Goal: Task Accomplishment & Management: Use online tool/utility

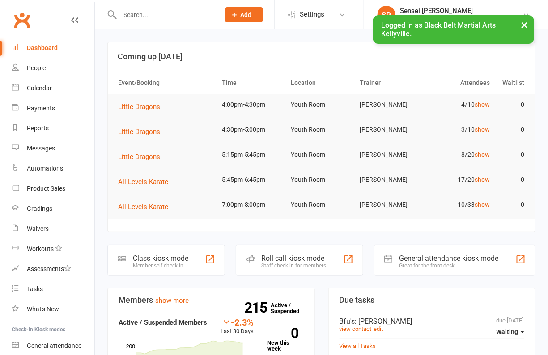
click at [172, 15] on input "text" at bounding box center [165, 14] width 97 height 13
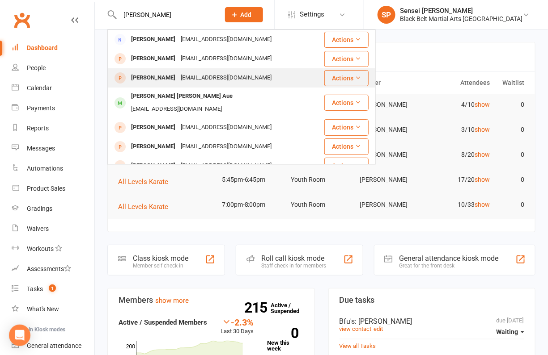
type input "[PERSON_NAME]"
click at [221, 78] on div "[EMAIL_ADDRESS][DOMAIN_NAME]" at bounding box center [226, 78] width 96 height 13
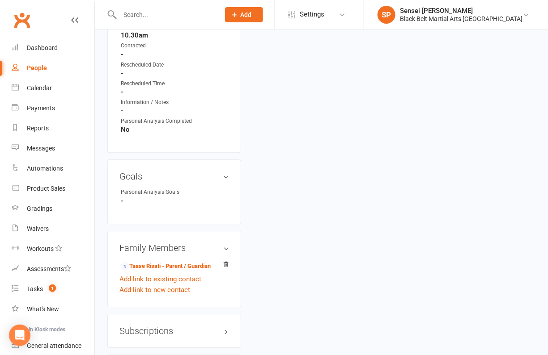
scroll to position [678, 0]
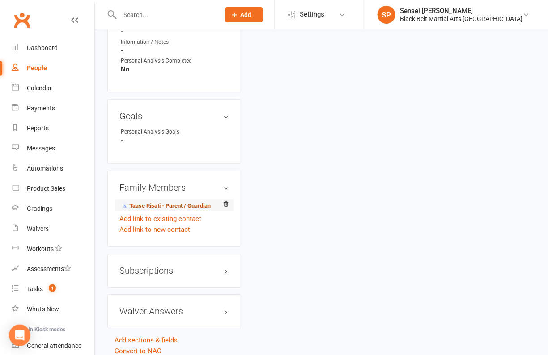
click at [175, 202] on link "Taase Risati - Parent / Guardian" at bounding box center [166, 206] width 90 height 9
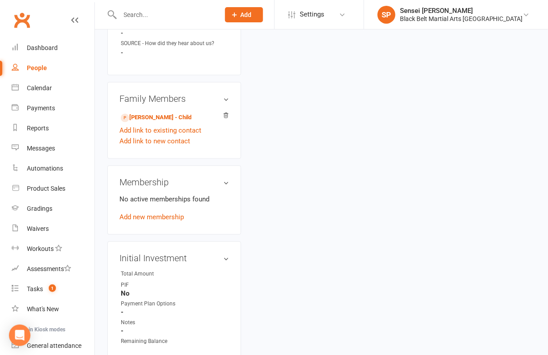
scroll to position [419, 0]
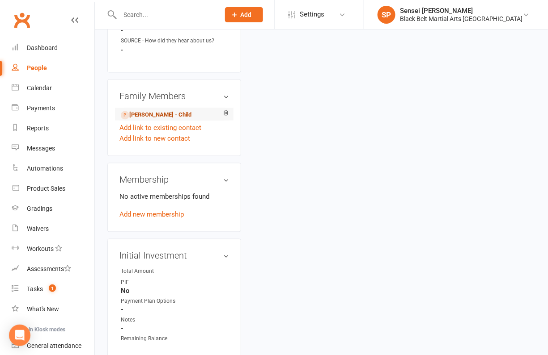
click at [159, 111] on link "[PERSON_NAME] - Child" at bounding box center [156, 115] width 71 height 9
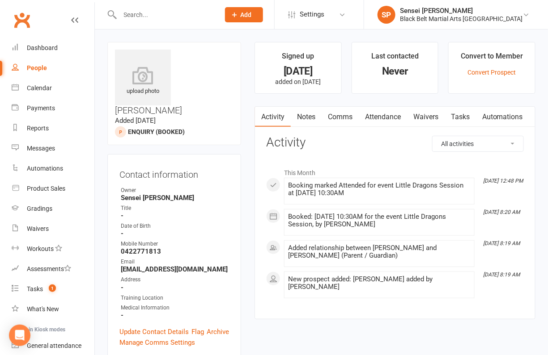
click at [376, 119] on link "Attendance" at bounding box center [383, 117] width 48 height 21
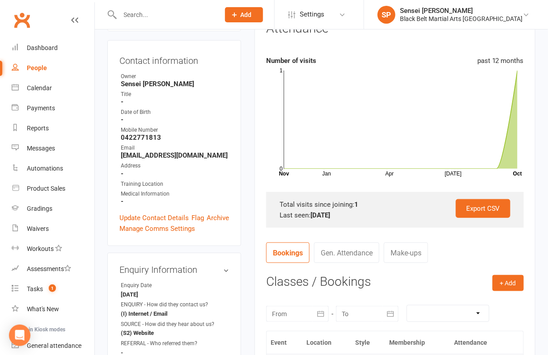
scroll to position [202, 0]
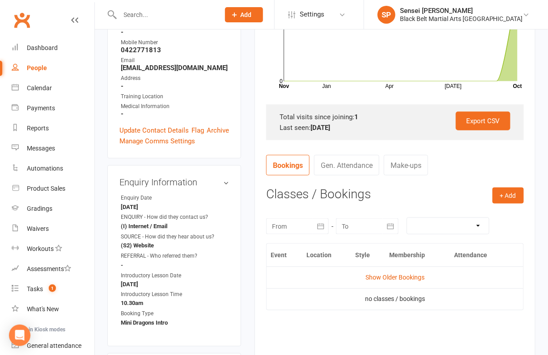
click at [325, 224] on button "button" at bounding box center [321, 227] width 16 height 16
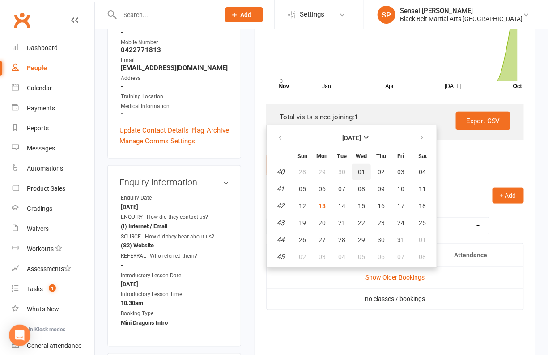
click at [358, 169] on span "01" at bounding box center [361, 172] width 7 height 7
type input "[DATE]"
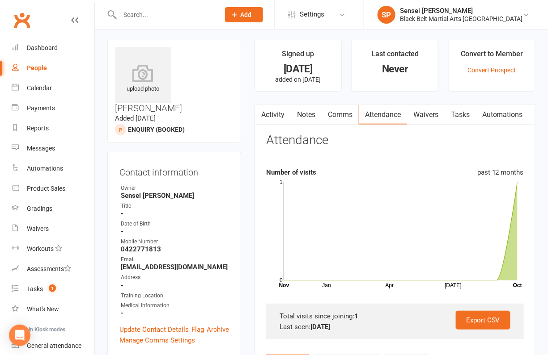
scroll to position [0, 0]
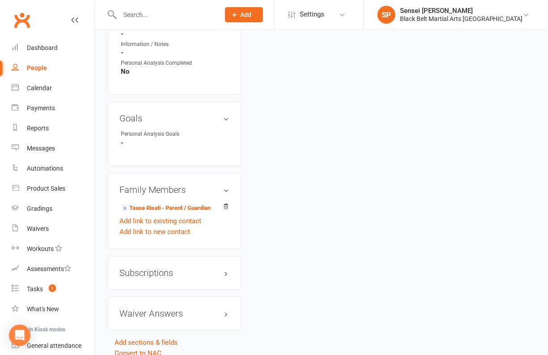
scroll to position [678, 0]
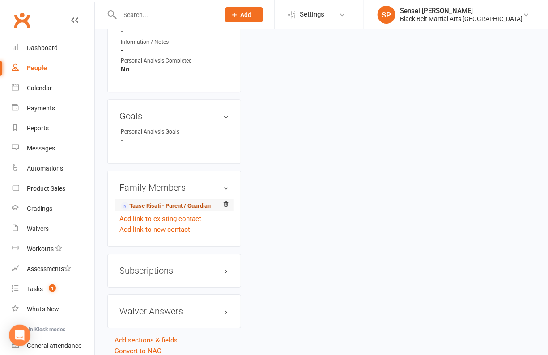
click at [161, 202] on link "Taase Risati - Parent / Guardian" at bounding box center [166, 206] width 90 height 9
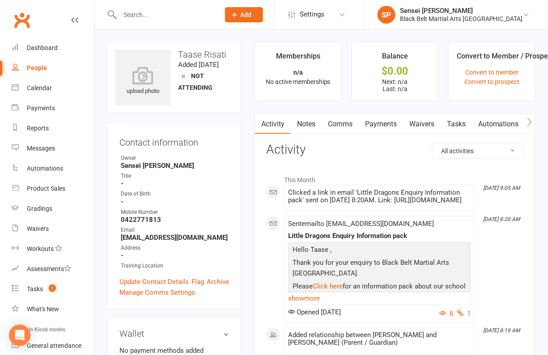
click at [343, 118] on link "Comms" at bounding box center [340, 124] width 37 height 21
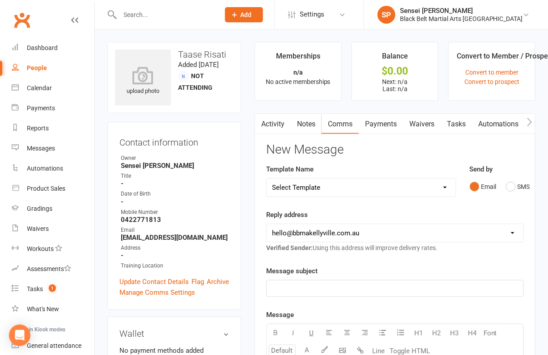
click at [442, 185] on select "Select Template [SMS] Bank account details [SMS] Booth follow up [Email] Cancel…" at bounding box center [361, 188] width 189 height 18
select select "44"
click at [267, 179] on select "Select Template [SMS] Bank account details [SMS] Booth follow up [Email] Cancel…" at bounding box center [361, 188] width 189 height 18
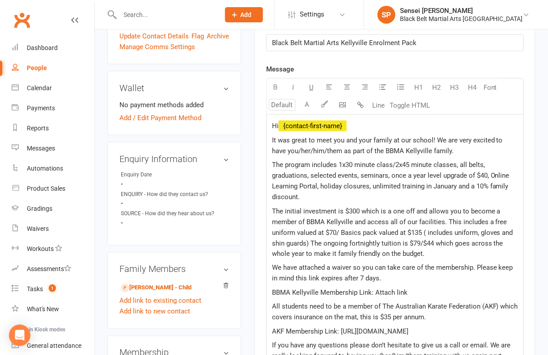
scroll to position [247, 0]
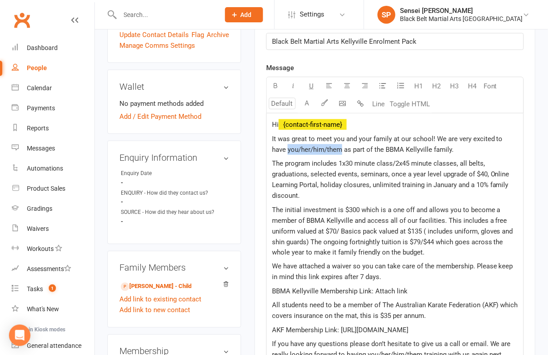
drag, startPoint x: 326, startPoint y: 147, endPoint x: 267, endPoint y: 145, distance: 58.6
click at [267, 145] on div "Hi ﻿ {contact-first-name} It was great to meet you and your family at our schoo…" at bounding box center [395, 260] width 257 height 292
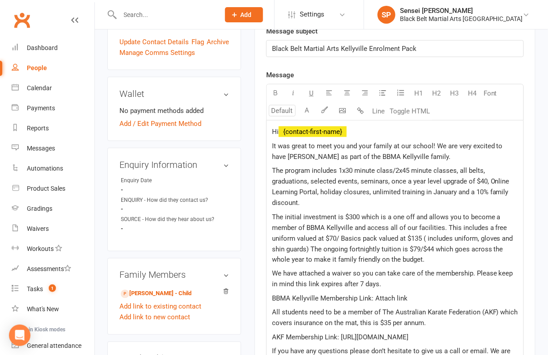
scroll to position [244, 0]
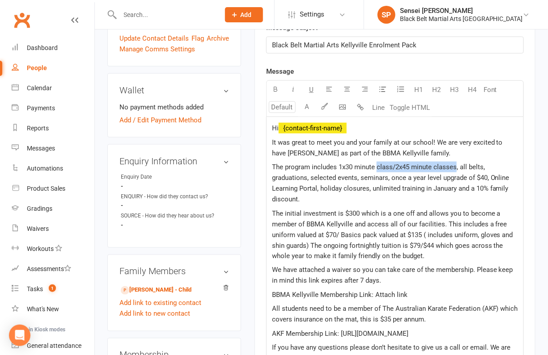
drag, startPoint x: 455, startPoint y: 165, endPoint x: 377, endPoint y: 165, distance: 77.8
click at [377, 165] on span "The program includes 1x30 minute class/2x45 minute classes, all belts, graduati…" at bounding box center [391, 183] width 239 height 40
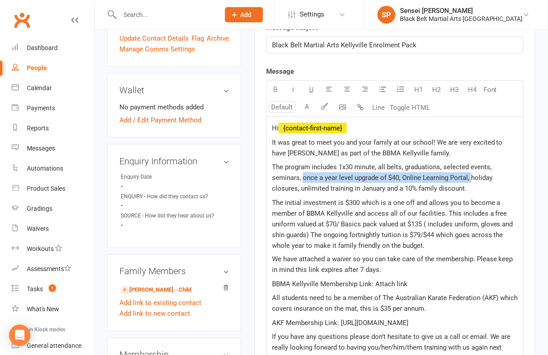
drag, startPoint x: 470, startPoint y: 178, endPoint x: 301, endPoint y: 176, distance: 168.1
click at [301, 176] on span "The program includes 1x30 minute, all belts, graduations, selected events, semi…" at bounding box center [383, 178] width 222 height 30
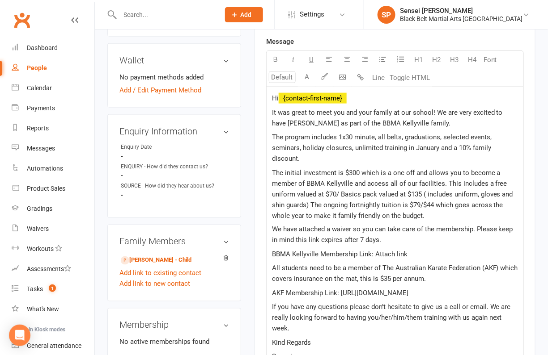
scroll to position [275, 0]
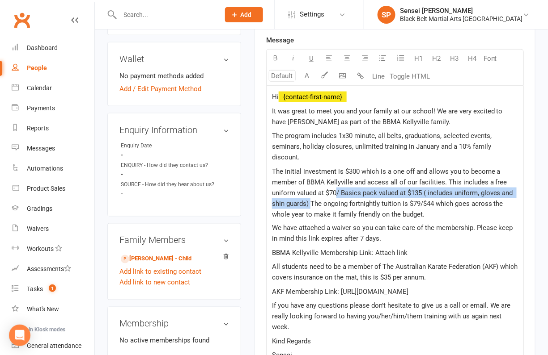
drag, startPoint x: 337, startPoint y: 189, endPoint x: 309, endPoint y: 202, distance: 30.6
click at [309, 202] on span "The initial investment is $300 which is a one off and allows you to become a me…" at bounding box center [393, 193] width 243 height 51
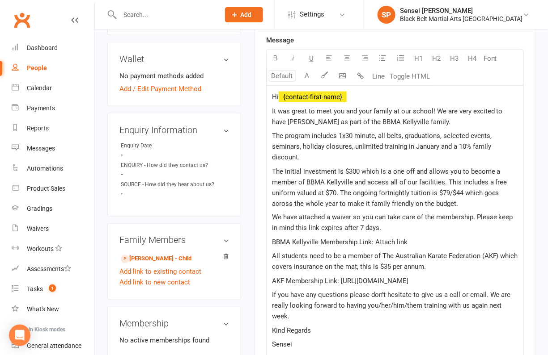
click at [442, 181] on span "The initial investment is $300 which is a one off and allows you to become a me…" at bounding box center [390, 188] width 237 height 40
click at [447, 179] on span "The initial investment is $300 which is a one off and allows you to become a me…" at bounding box center [390, 188] width 237 height 40
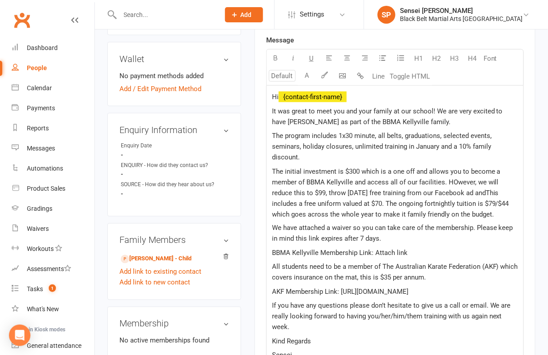
click at [497, 193] on span "The initial investment is $300 which is a one off and allows you to become a me…" at bounding box center [391, 193] width 239 height 51
click at [511, 193] on span "The initial investment is $300 which is a one off and allows you to become a me…" at bounding box center [396, 193] width 248 height 51
drag, startPoint x: 466, startPoint y: 201, endPoint x: 452, endPoint y: 201, distance: 13.9
click at [452, 201] on span "The initial investment is $300 which is a one off and allows you to become a me…" at bounding box center [394, 193] width 244 height 51
click at [454, 212] on span "The initial investment is $300 which is a one off and allows you to become a me…" at bounding box center [394, 193] width 244 height 51
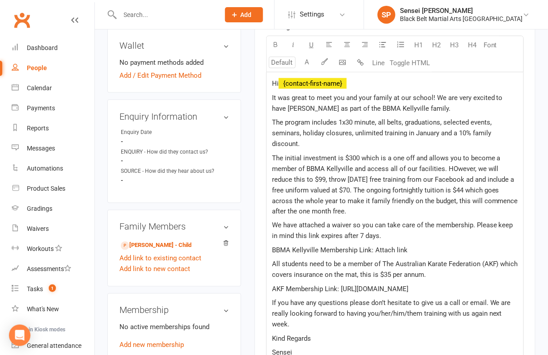
scroll to position [295, 0]
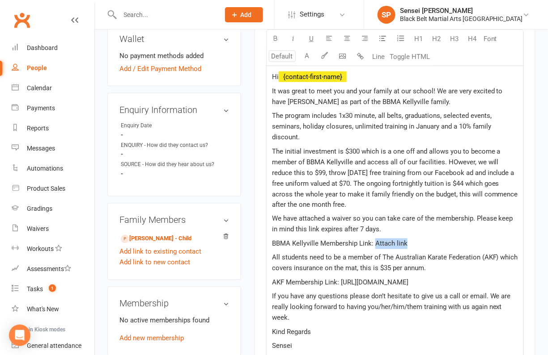
drag, startPoint x: 408, startPoint y: 242, endPoint x: 375, endPoint y: 239, distance: 33.2
click at [375, 239] on p "BBMA Kellyville Membership Link: Attach link" at bounding box center [395, 244] width 246 height 11
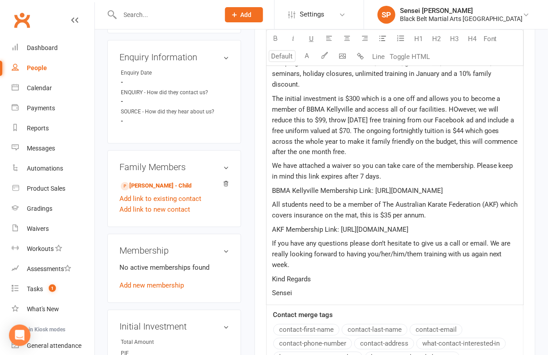
scroll to position [353, 0]
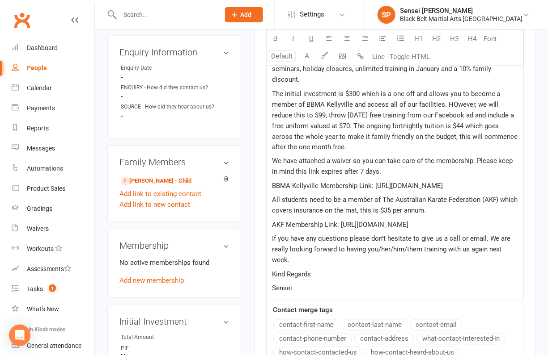
click at [302, 289] on p "Sensei" at bounding box center [395, 288] width 246 height 11
drag, startPoint x: 421, startPoint y: 247, endPoint x: 365, endPoint y: 249, distance: 55.9
click at [365, 249] on span "If you have any questions please don’t hesitate to give us a call or email. We …" at bounding box center [392, 250] width 241 height 30
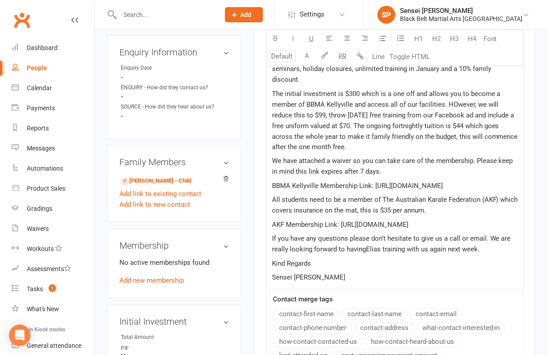
click at [365, 249] on span "If you have any questions please don’t hesitate to give us a call or email. We …" at bounding box center [392, 244] width 241 height 19
click at [476, 247] on span "If you have any questions please don’t hesitate to give us a call or email. We …" at bounding box center [395, 244] width 246 height 19
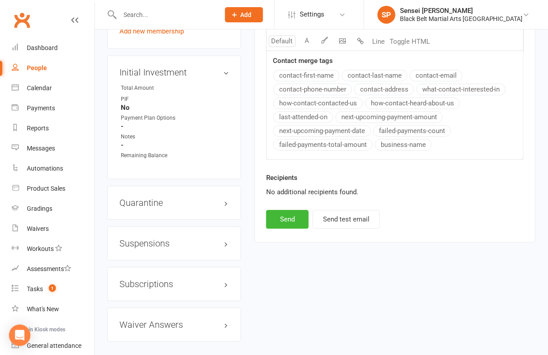
scroll to position [611, 0]
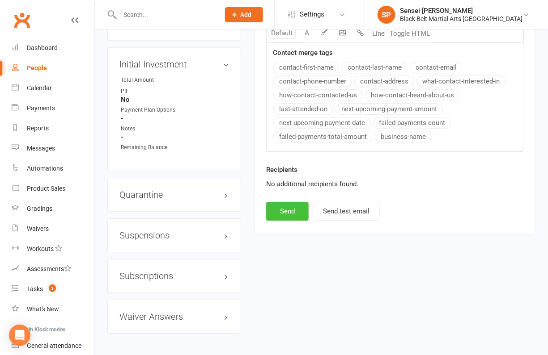
click at [295, 202] on button "Send" at bounding box center [287, 211] width 42 height 19
select select
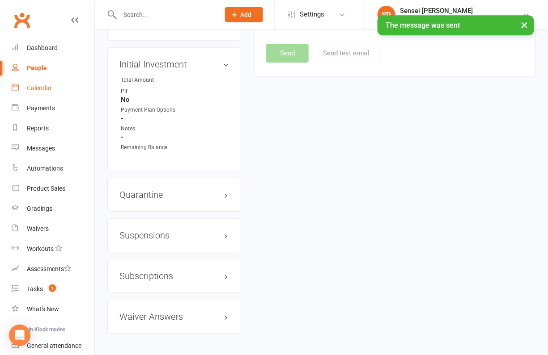
click at [41, 86] on div "Calendar" at bounding box center [39, 88] width 25 height 7
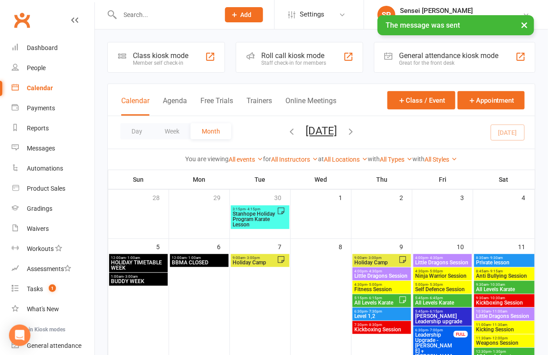
click at [142, 8] on input "text" at bounding box center [165, 14] width 97 height 13
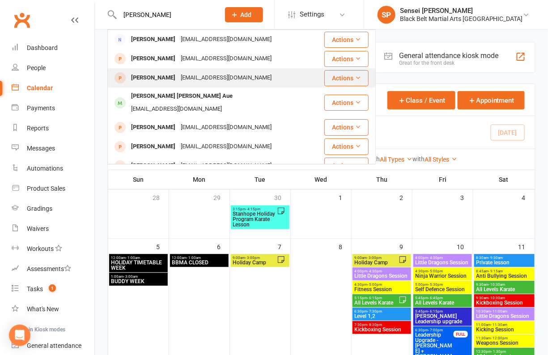
type input "[PERSON_NAME]"
click at [144, 74] on div "[PERSON_NAME]" at bounding box center [153, 78] width 50 height 13
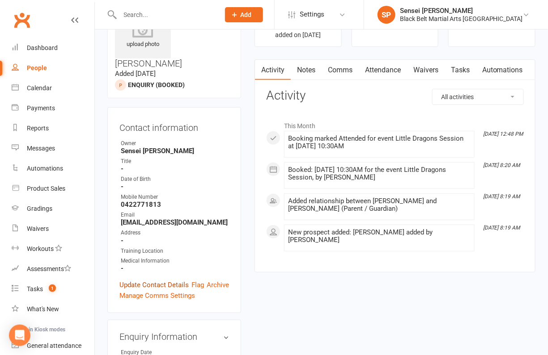
click at [157, 280] on link "Update Contact Details" at bounding box center [153, 285] width 69 height 11
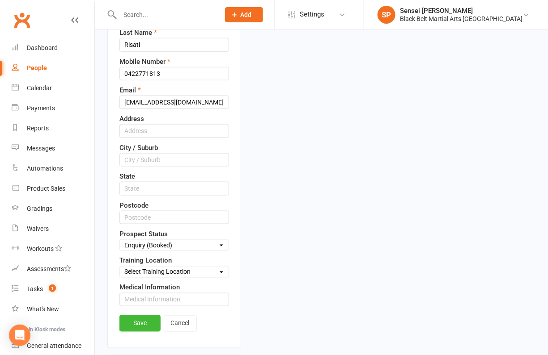
scroll to position [253, 0]
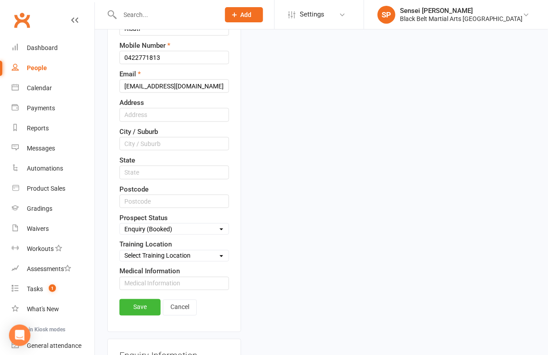
click at [173, 224] on select "Select Enquiry (Booked) Enquiry (Not Booked) DNS Pending BFU (Follow Up) No Sal…" at bounding box center [174, 229] width 109 height 10
select select "Pending"
click at [120, 224] on select "Select Enquiry (Booked) Enquiry (Not Booked) DNS Pending BFU (Follow Up) No Sal…" at bounding box center [174, 229] width 109 height 10
click at [127, 300] on link "Save" at bounding box center [139, 308] width 41 height 16
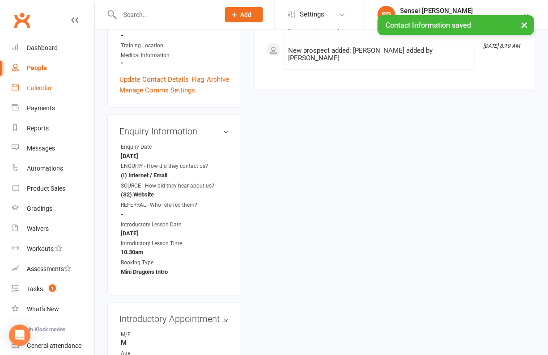
click at [44, 85] on div "Calendar" at bounding box center [39, 88] width 25 height 7
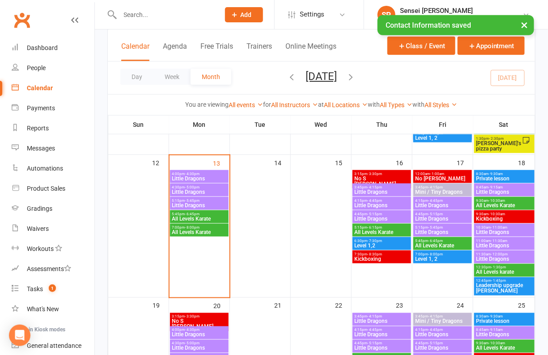
scroll to position [231, 0]
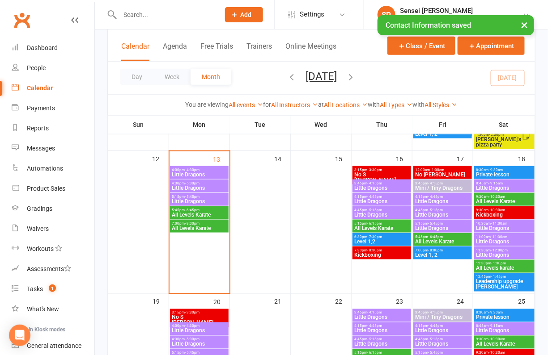
click at [497, 226] on span "Little Dragons" at bounding box center [504, 228] width 57 height 5
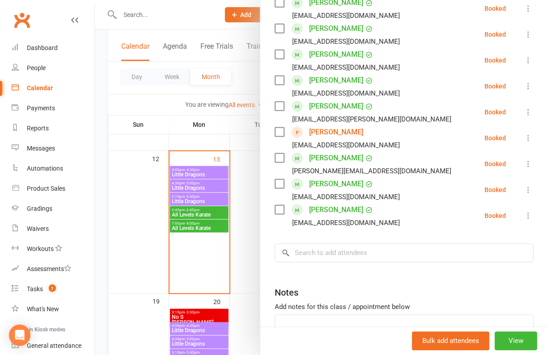
scroll to position [269, 0]
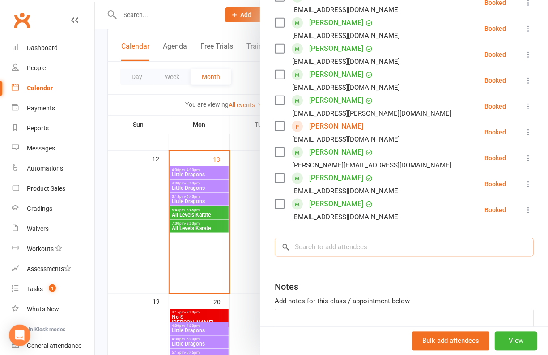
click at [431, 238] on input "search" at bounding box center [404, 247] width 259 height 19
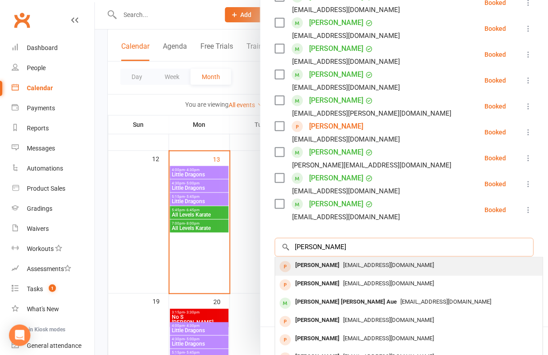
type input "[PERSON_NAME]"
click at [426, 260] on div "[EMAIL_ADDRESS][DOMAIN_NAME]" at bounding box center [409, 266] width 260 height 13
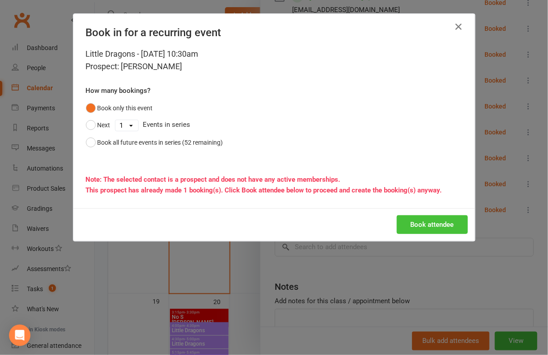
click at [425, 224] on button "Book attendee" at bounding box center [432, 225] width 71 height 19
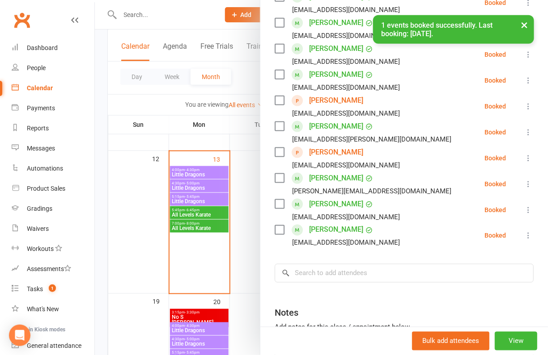
scroll to position [334, 0]
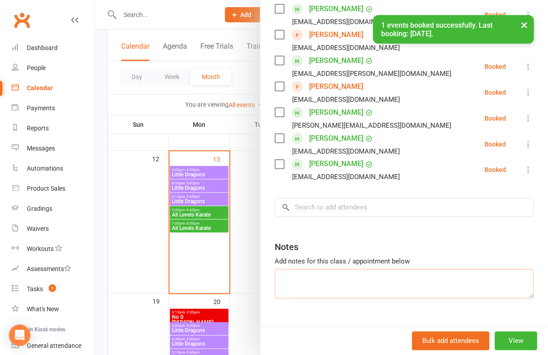
click at [342, 272] on textarea at bounding box center [404, 285] width 259 height 30
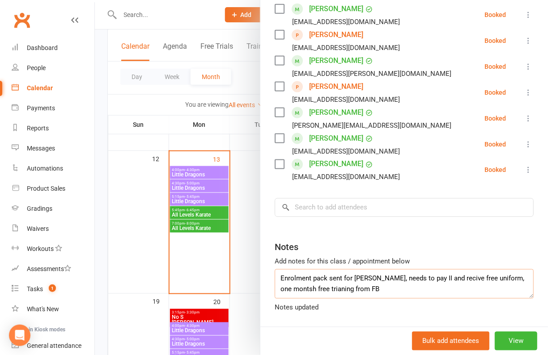
click at [304, 275] on textarea "Enrolment pack sent for [PERSON_NAME], needs to pay II and recive free uniform,…" at bounding box center [404, 285] width 259 height 30
click at [438, 270] on textarea "Enrolment pack sent for [PERSON_NAME], needs to pay II and recive free uniform,…" at bounding box center [404, 285] width 259 height 30
click at [526, 270] on textarea "Enrolment pack sent for [PERSON_NAME], needs to pay II and recieve free uniform…" at bounding box center [404, 285] width 259 height 30
click at [441, 270] on textarea "Enrolment pack sent for [PERSON_NAME], needs to pay II and recieve free uniform…" at bounding box center [404, 285] width 259 height 30
type textarea "Enrolment pack sent for [PERSON_NAME], needs to pay II and receive free uniform…"
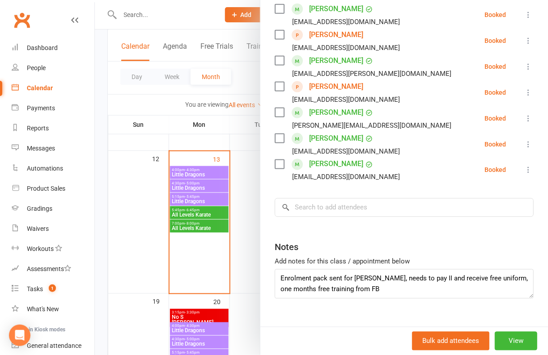
click at [137, 11] on div at bounding box center [321, 177] width 453 height 355
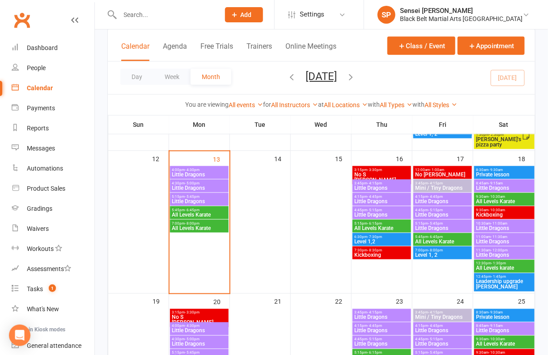
click at [135, 16] on input "text" at bounding box center [165, 14] width 97 height 13
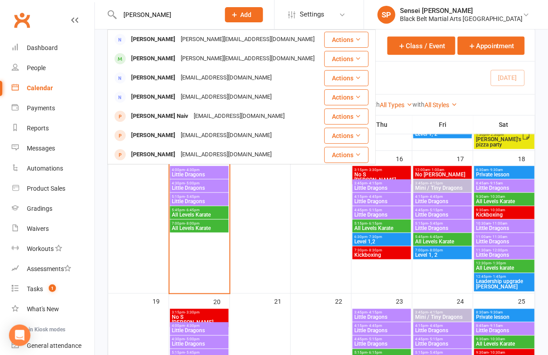
click at [155, 14] on input "[PERSON_NAME]" at bounding box center [165, 14] width 97 height 13
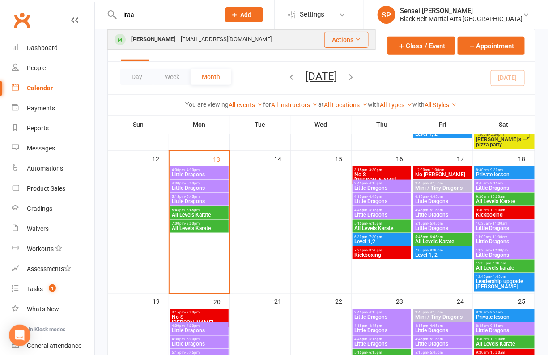
type input "iraa"
click at [158, 35] on div "[PERSON_NAME]" at bounding box center [153, 39] width 50 height 13
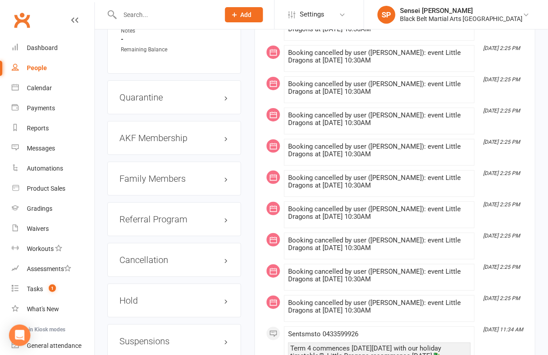
scroll to position [965, 0]
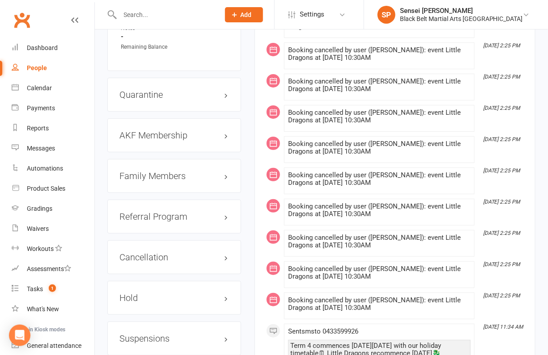
click at [224, 253] on h3 "Cancellation edit" at bounding box center [174, 258] width 110 height 10
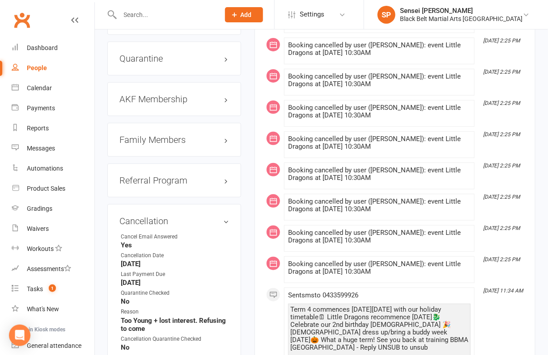
scroll to position [994, 0]
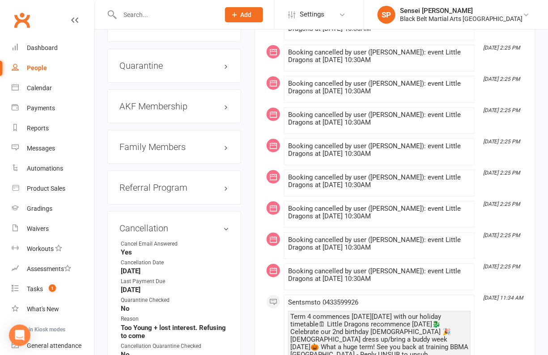
click at [178, 142] on h3 "Family Members" at bounding box center [174, 147] width 110 height 10
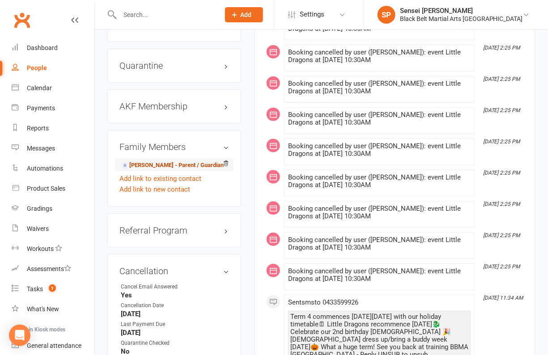
click at [165, 161] on link "[PERSON_NAME] - Parent / Guardian" at bounding box center [172, 165] width 103 height 9
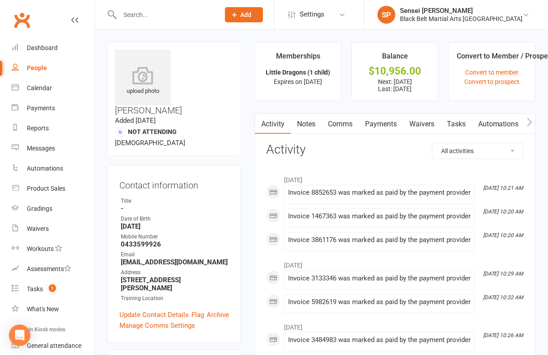
click at [385, 123] on link "Payments" at bounding box center [381, 124] width 44 height 21
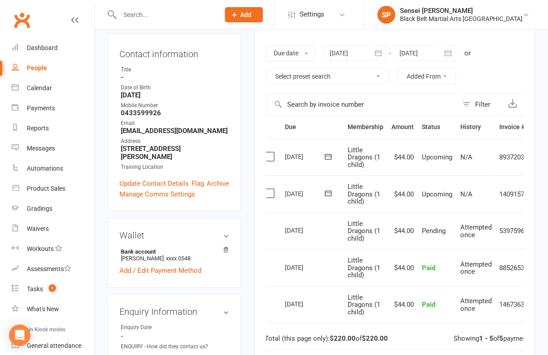
scroll to position [0, 30]
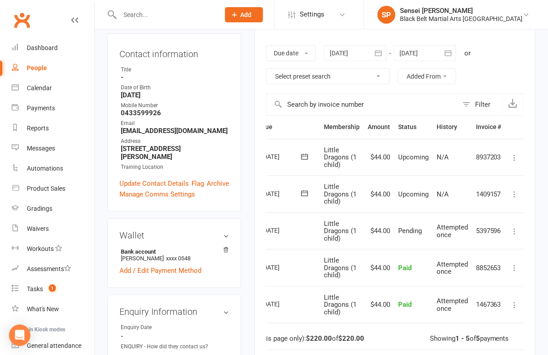
click at [514, 191] on icon at bounding box center [514, 194] width 9 height 9
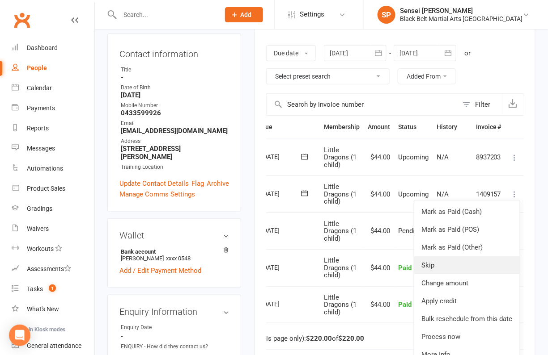
click at [445, 262] on link "Skip" at bounding box center [467, 266] width 106 height 18
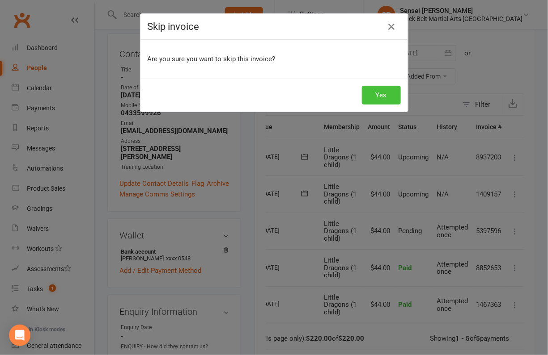
click at [378, 97] on button "Yes" at bounding box center [381, 95] width 39 height 19
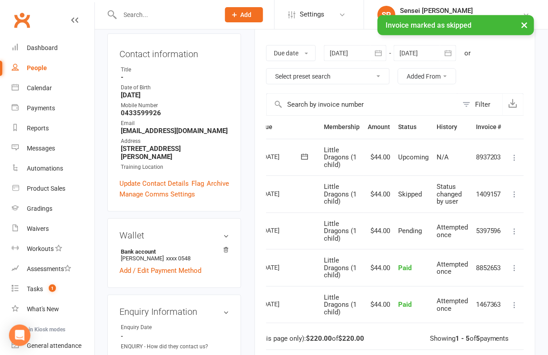
scroll to position [0, 0]
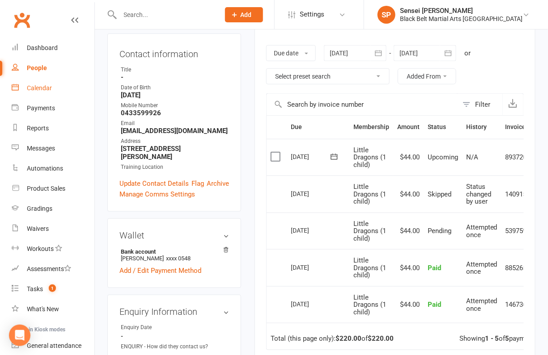
click at [41, 84] on link "Calendar" at bounding box center [53, 88] width 83 height 20
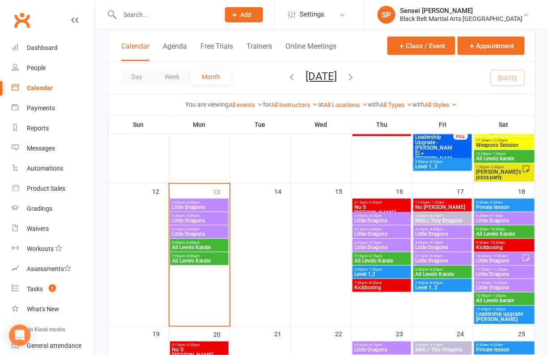
scroll to position [199, 0]
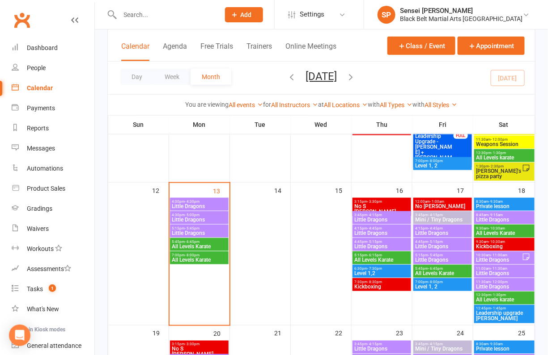
click at [485, 258] on span "Little Dragons" at bounding box center [499, 260] width 46 height 5
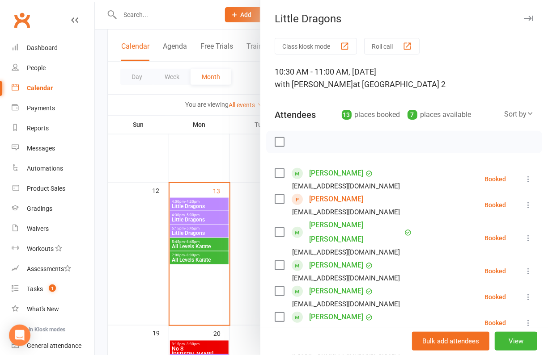
click at [140, 13] on div at bounding box center [321, 177] width 453 height 355
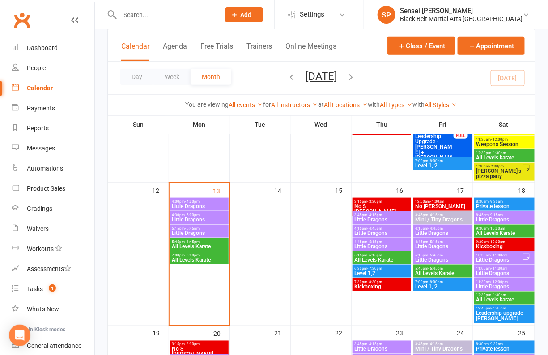
click at [140, 13] on input "text" at bounding box center [165, 14] width 97 height 13
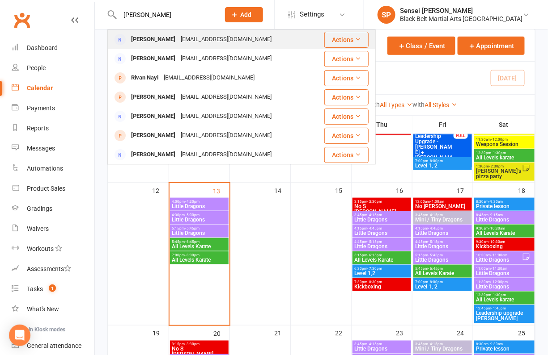
type input "[PERSON_NAME]"
click at [141, 36] on div "[PERSON_NAME]" at bounding box center [153, 39] width 50 height 13
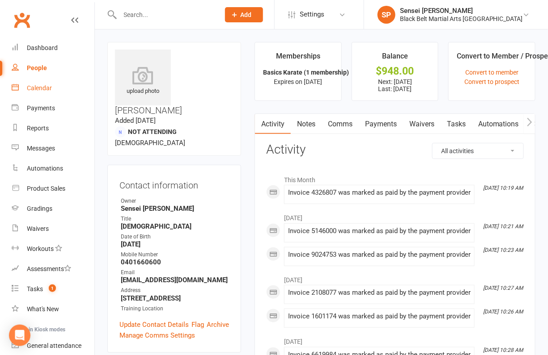
click at [41, 88] on div "Calendar" at bounding box center [39, 88] width 25 height 7
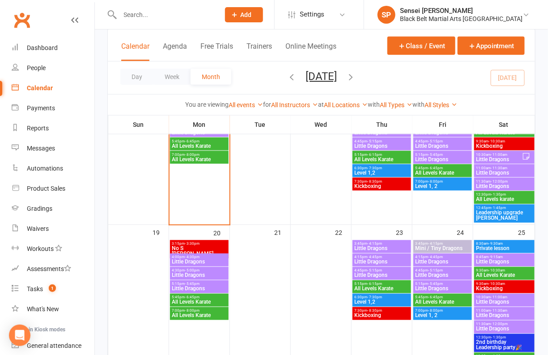
scroll to position [389, 0]
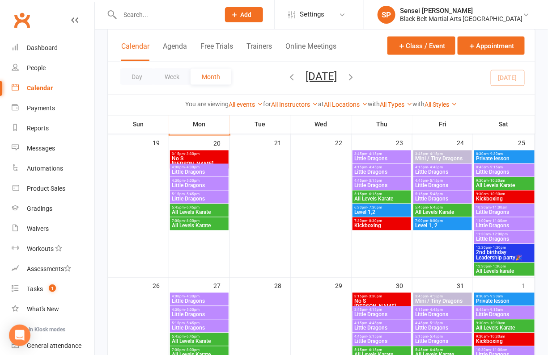
click at [488, 258] on span "2nd birthday Leadership party🎉" at bounding box center [504, 255] width 57 height 11
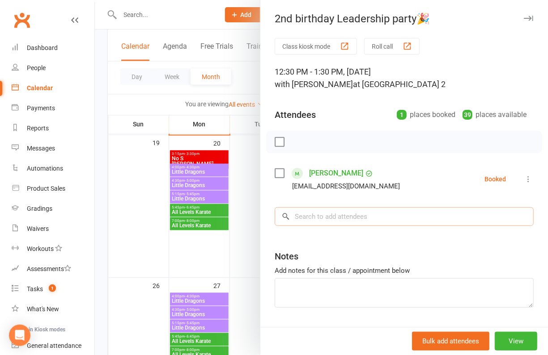
click at [389, 216] on input "search" at bounding box center [404, 216] width 259 height 19
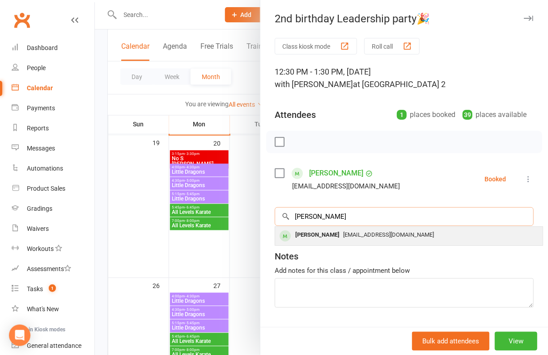
type input "[PERSON_NAME]"
click at [376, 233] on span "[EMAIL_ADDRESS][DOMAIN_NAME]" at bounding box center [388, 235] width 91 height 7
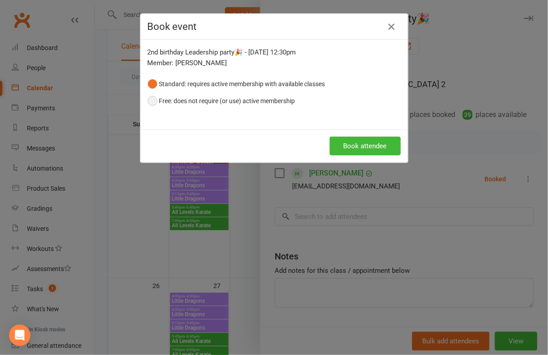
click at [259, 93] on button "Free: does not require (or use) active membership" at bounding box center [222, 101] width 148 height 17
click at [364, 149] on button "Book attendee" at bounding box center [365, 146] width 71 height 19
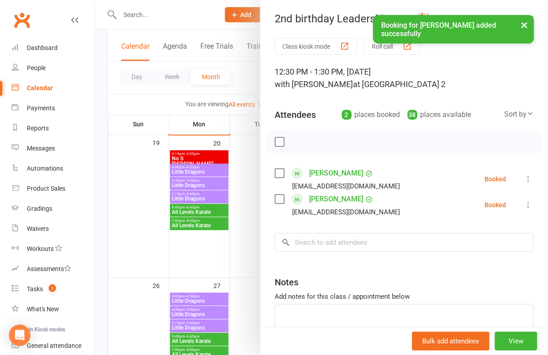
click at [53, 15] on div "× Booking for [PERSON_NAME] added successfully" at bounding box center [268, 15] width 536 height 0
click at [48, 15] on div "× Booking for [PERSON_NAME] added successfully" at bounding box center [268, 15] width 536 height 0
click at [47, 49] on div "Dashboard" at bounding box center [42, 47] width 31 height 7
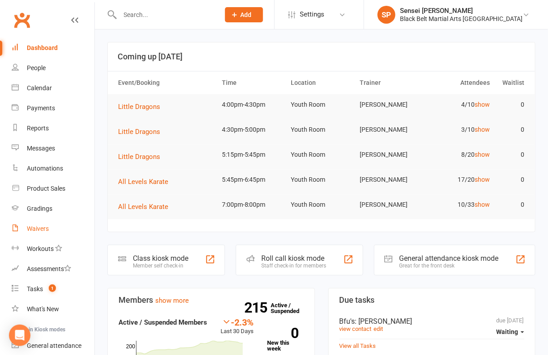
click at [42, 228] on div "Waivers" at bounding box center [38, 228] width 22 height 7
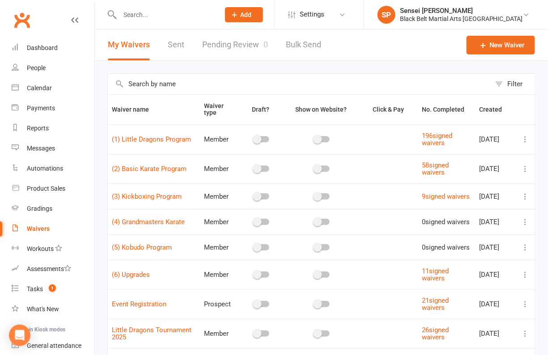
click at [525, 138] on icon at bounding box center [525, 139] width 9 height 9
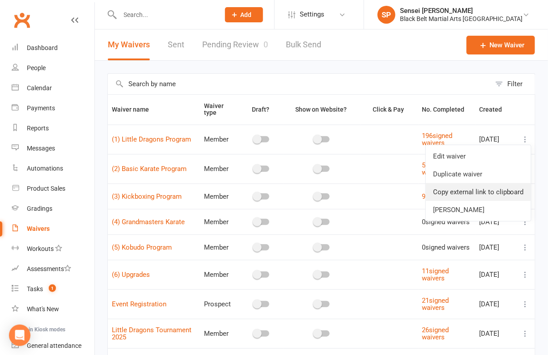
click at [480, 190] on link "Copy external link to clipboard" at bounding box center [478, 192] width 105 height 18
